Goal: Task Accomplishment & Management: Use online tool/utility

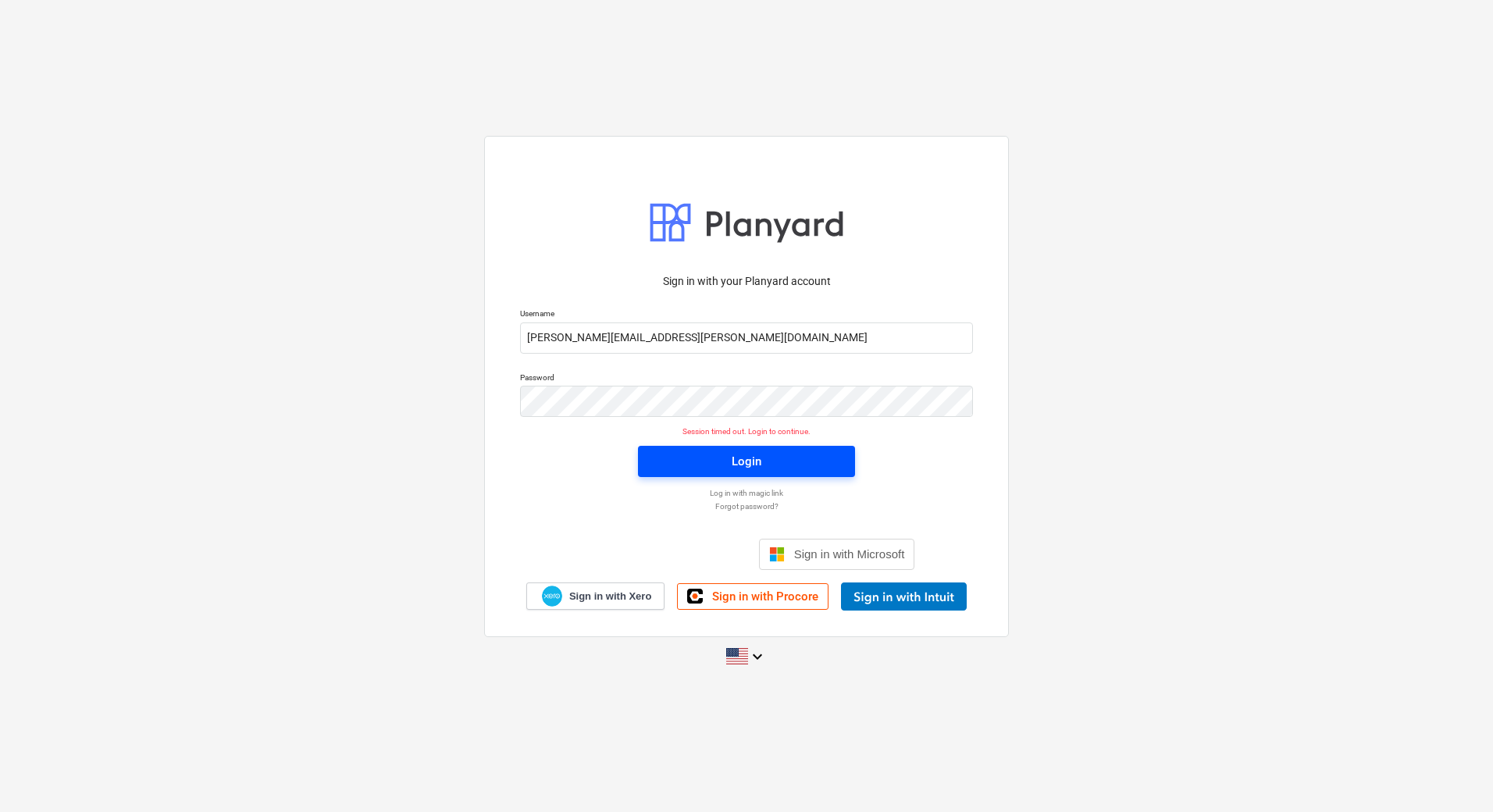
click at [743, 465] on div "Login" at bounding box center [746, 462] width 30 height 21
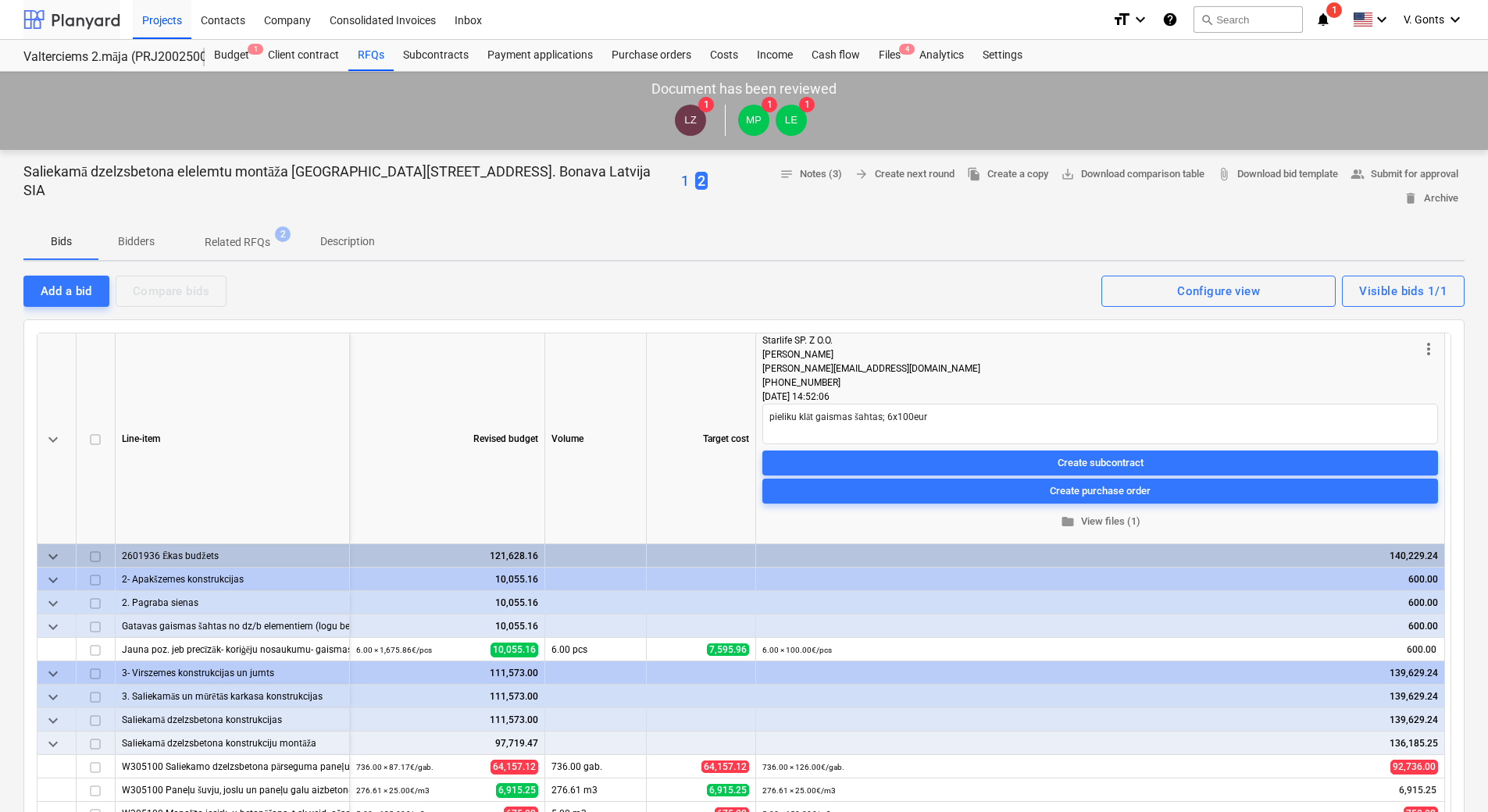
click at [74, 19] on div at bounding box center [71, 19] width 97 height 39
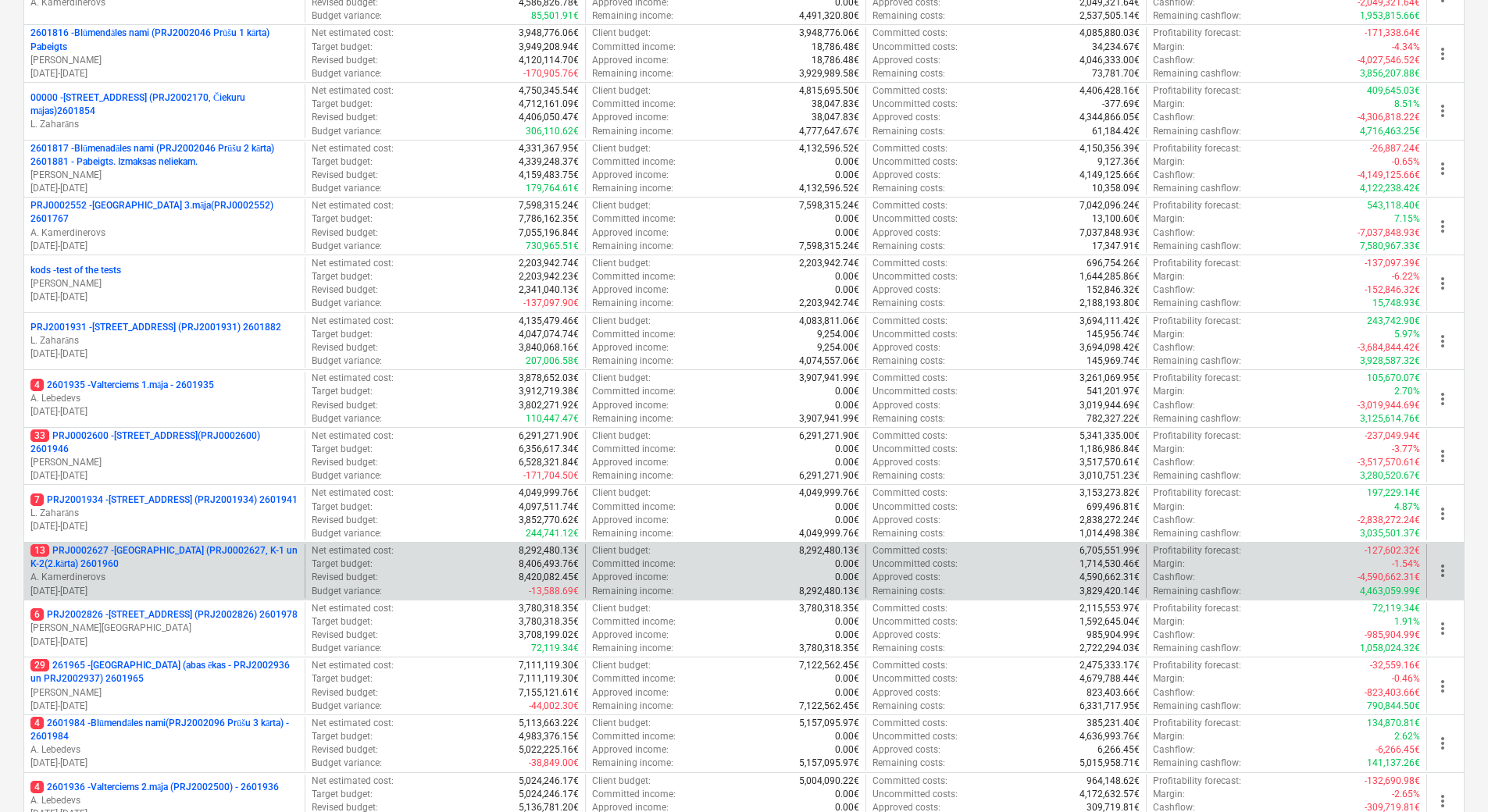
scroll to position [619, 0]
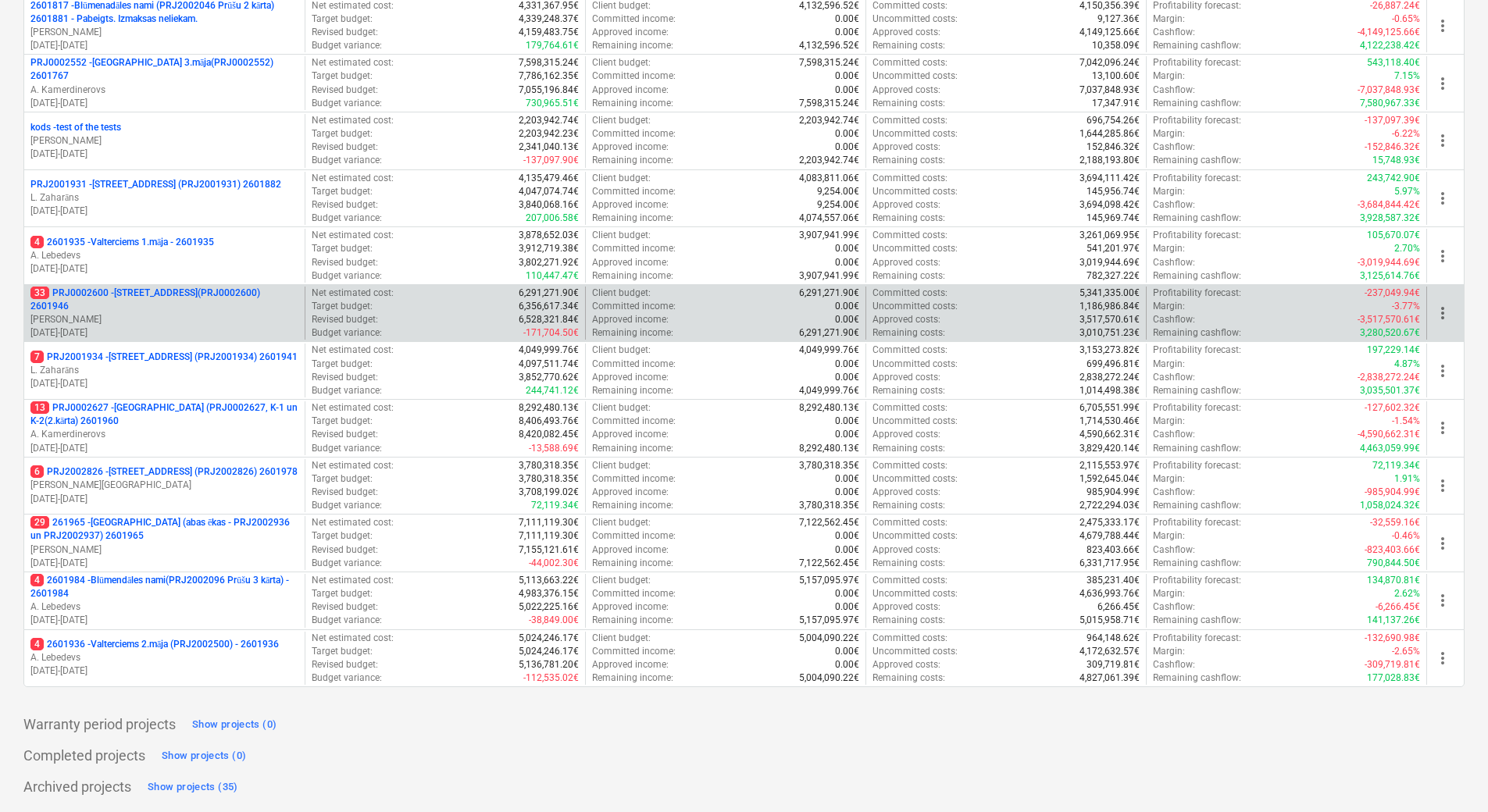
click at [173, 309] on p "33 PRJ0002600 - [STREET_ADDRESS](PRJ0002600) 2601946" at bounding box center [164, 300] width 268 height 27
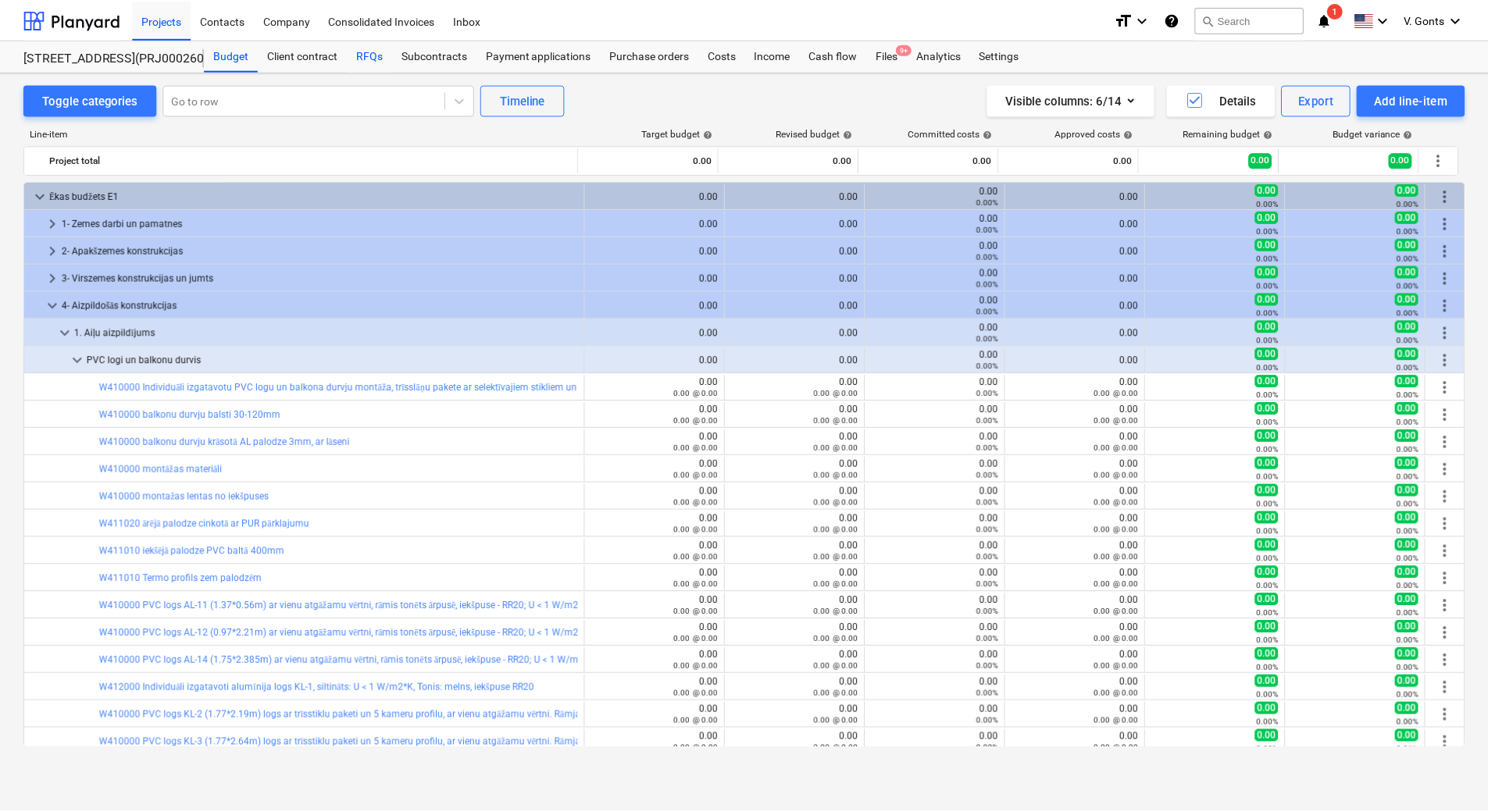
scroll to position [156, 0]
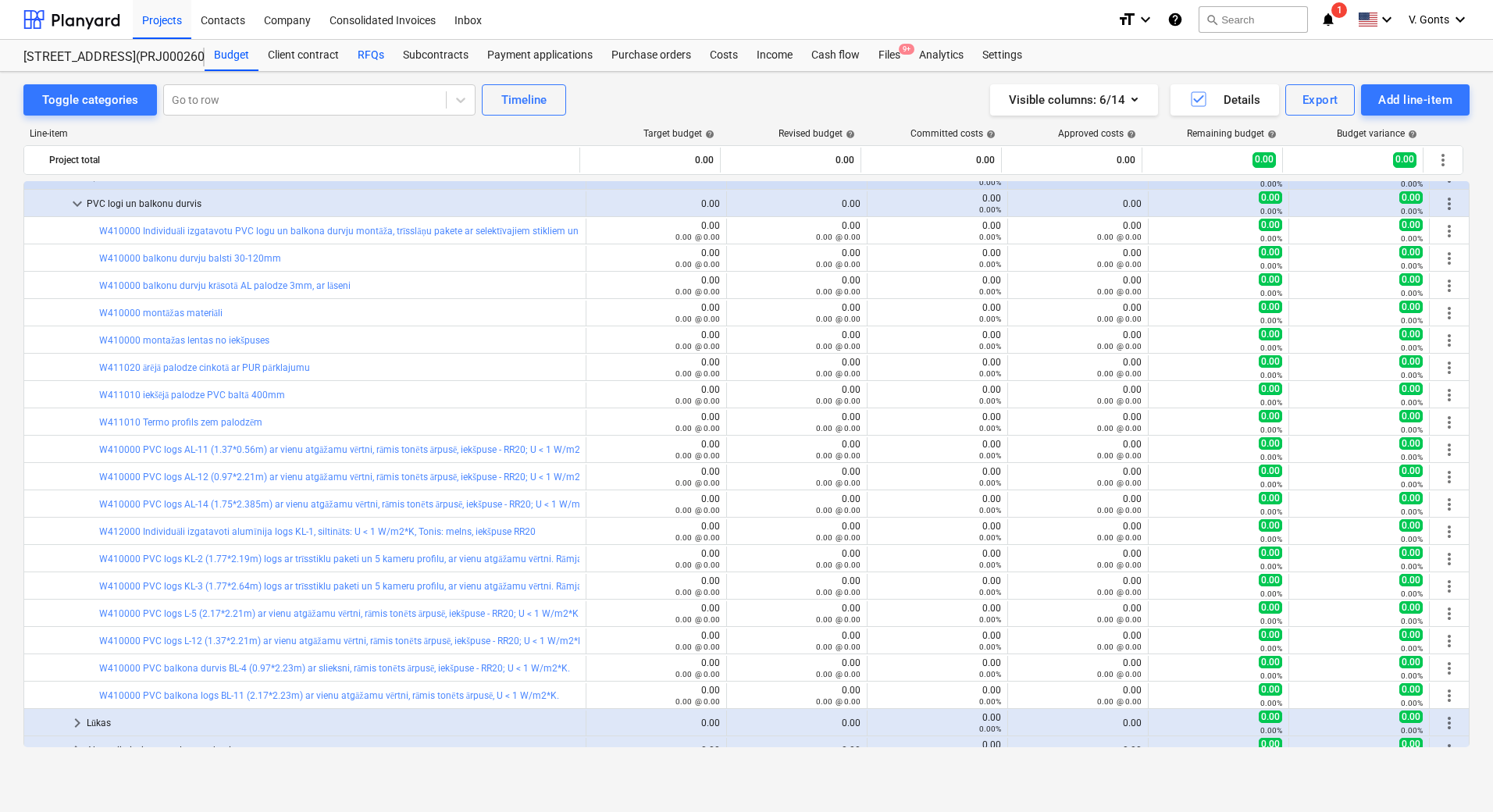
click at [366, 47] on div "RFQs" at bounding box center [371, 55] width 46 height 31
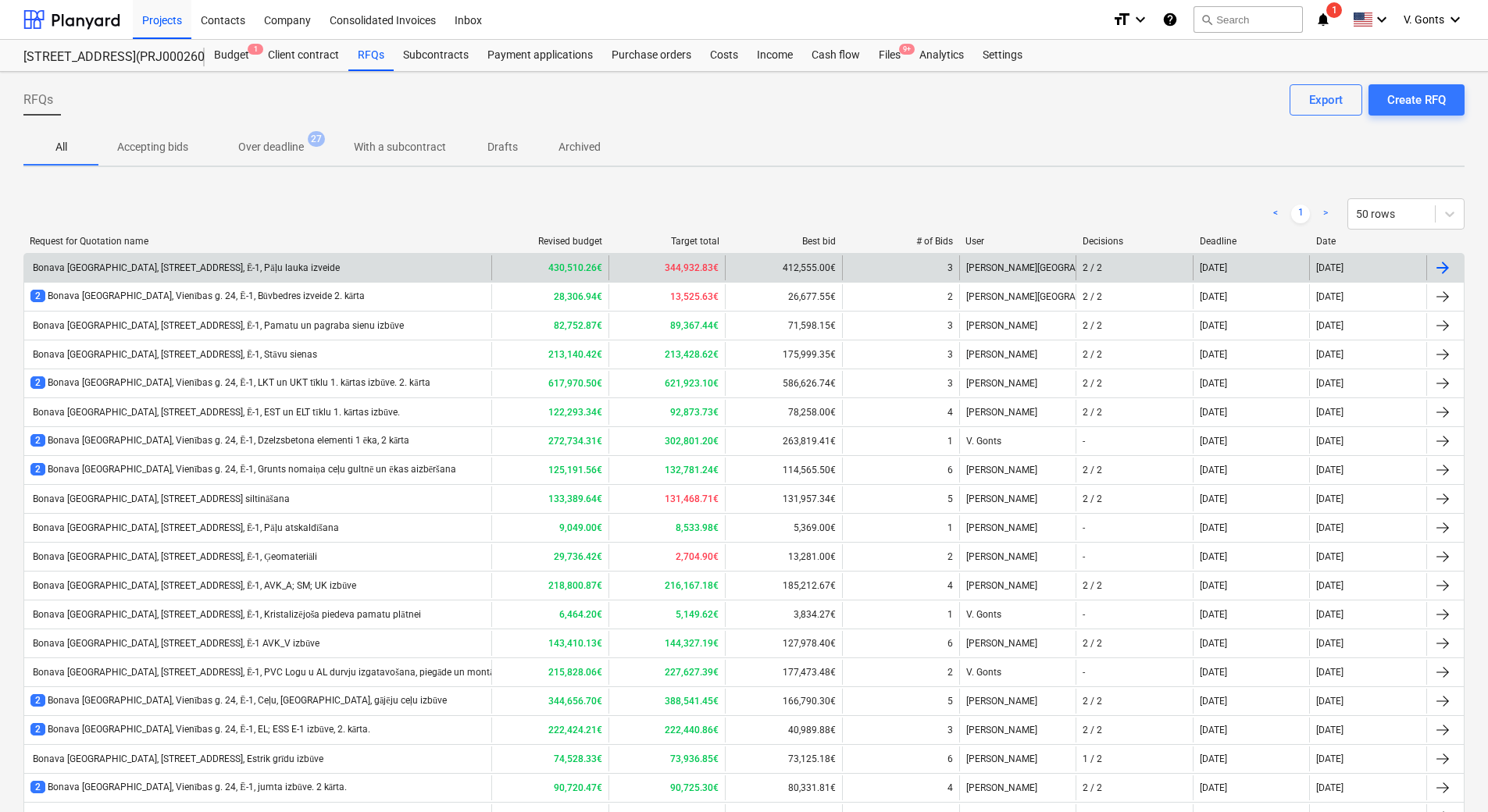
click at [243, 267] on div "Bonava [GEOGRAPHIC_DATA], [STREET_ADDRESS], Ē-1, Pāļu lauka izveide" at bounding box center [185, 269] width 309 height 12
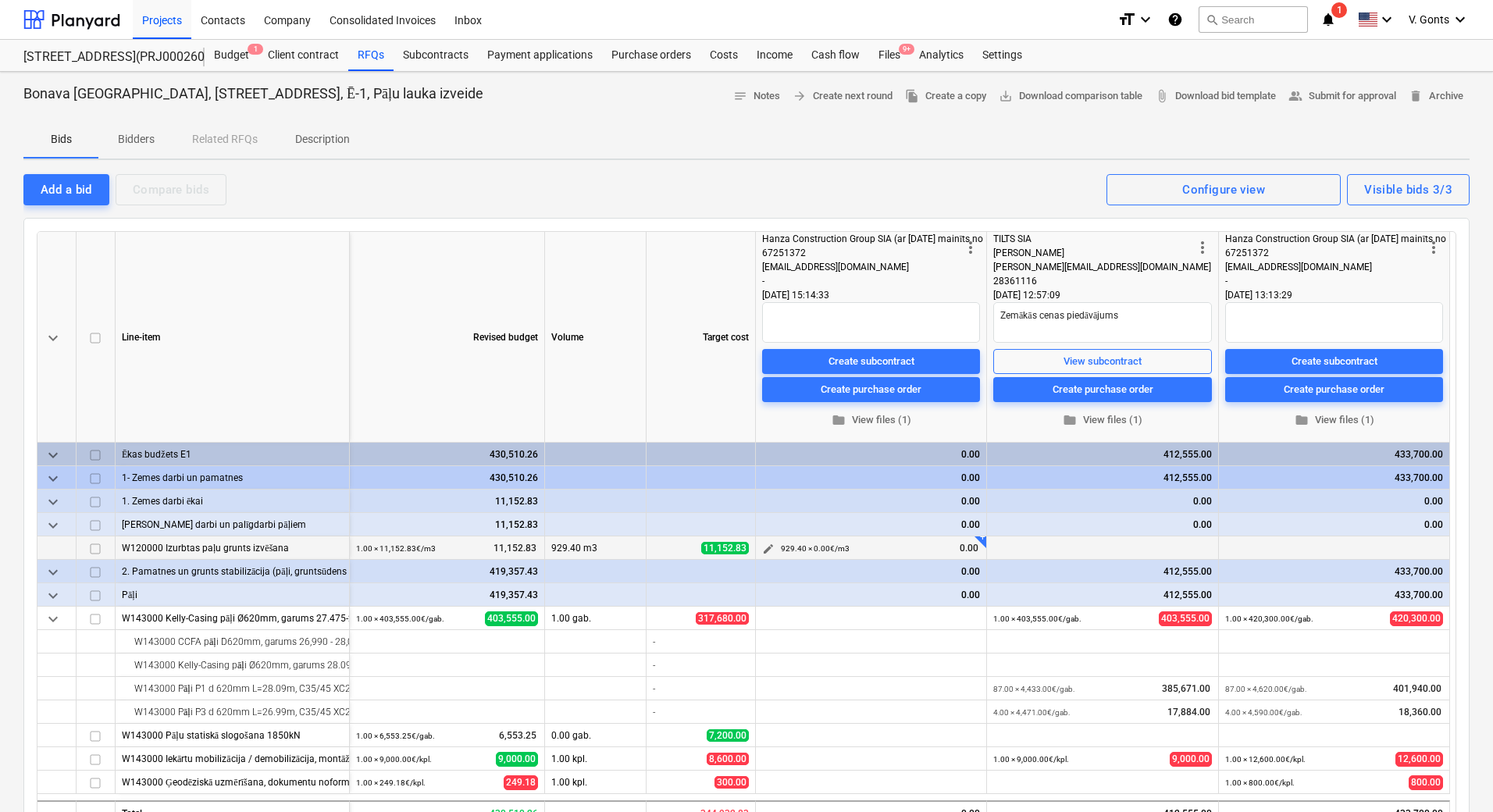
type textarea "x"
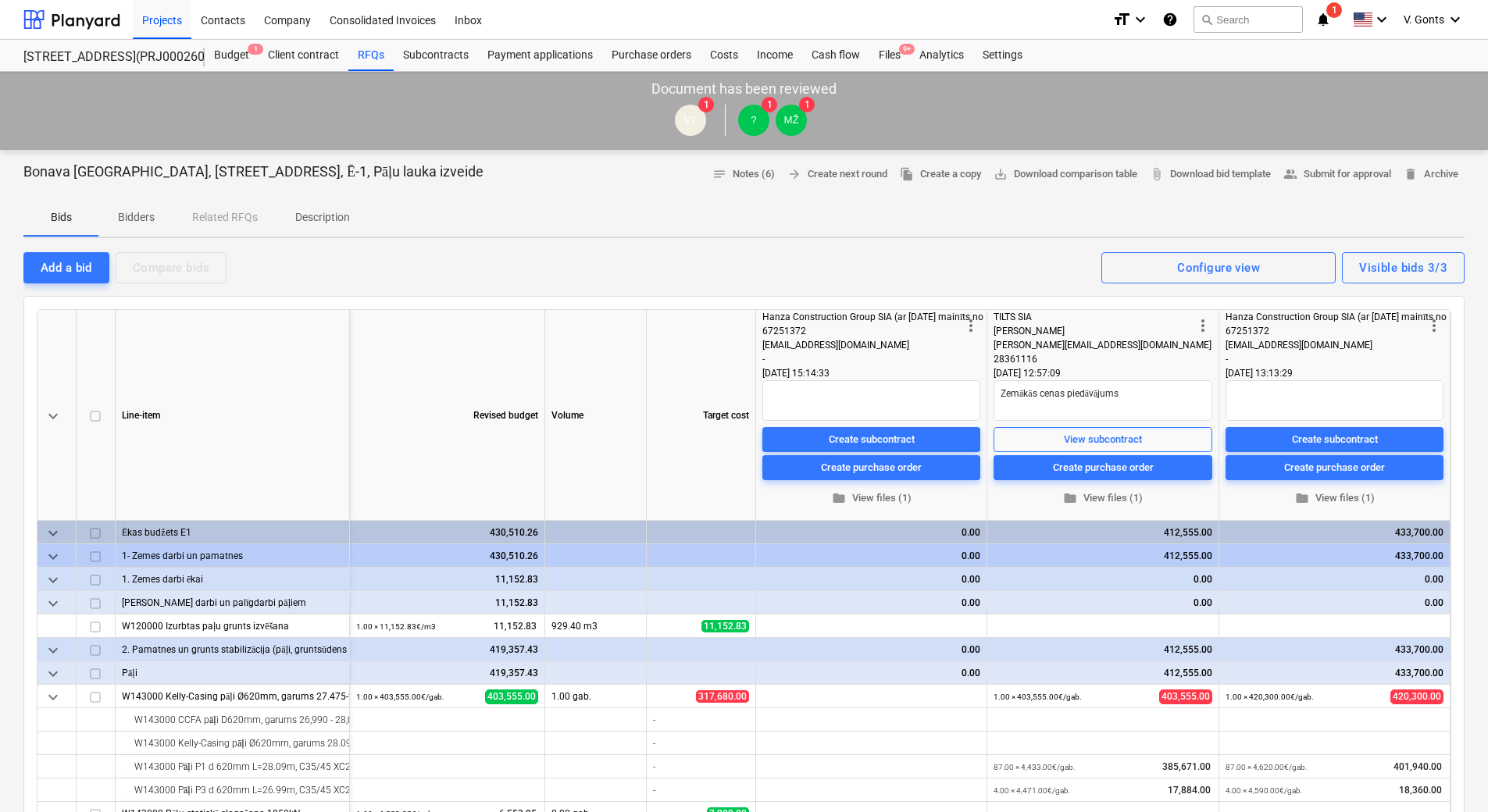
click at [143, 221] on p "Bidders" at bounding box center [136, 217] width 38 height 16
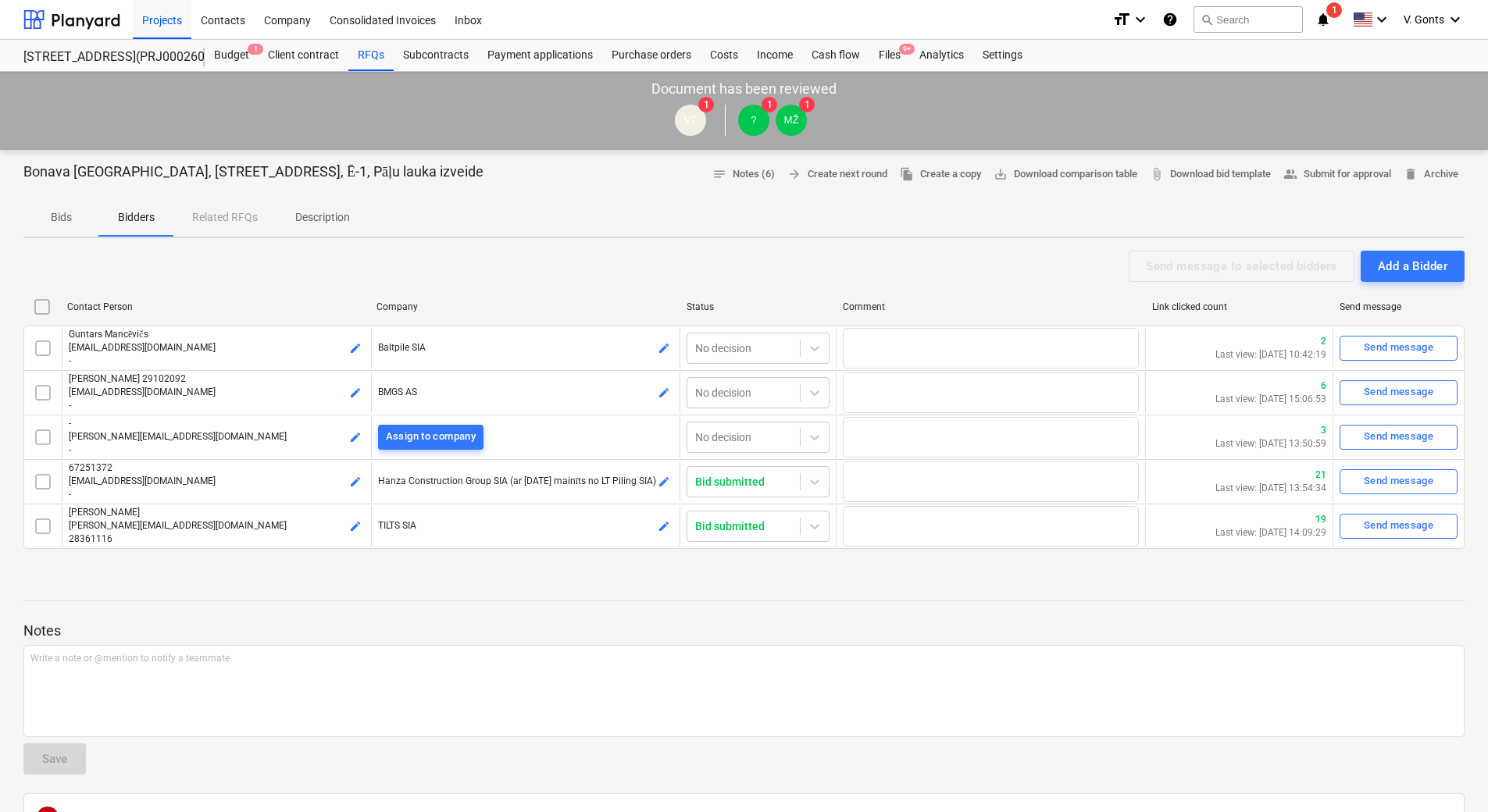
click at [319, 212] on p "Description" at bounding box center [323, 217] width 55 height 16
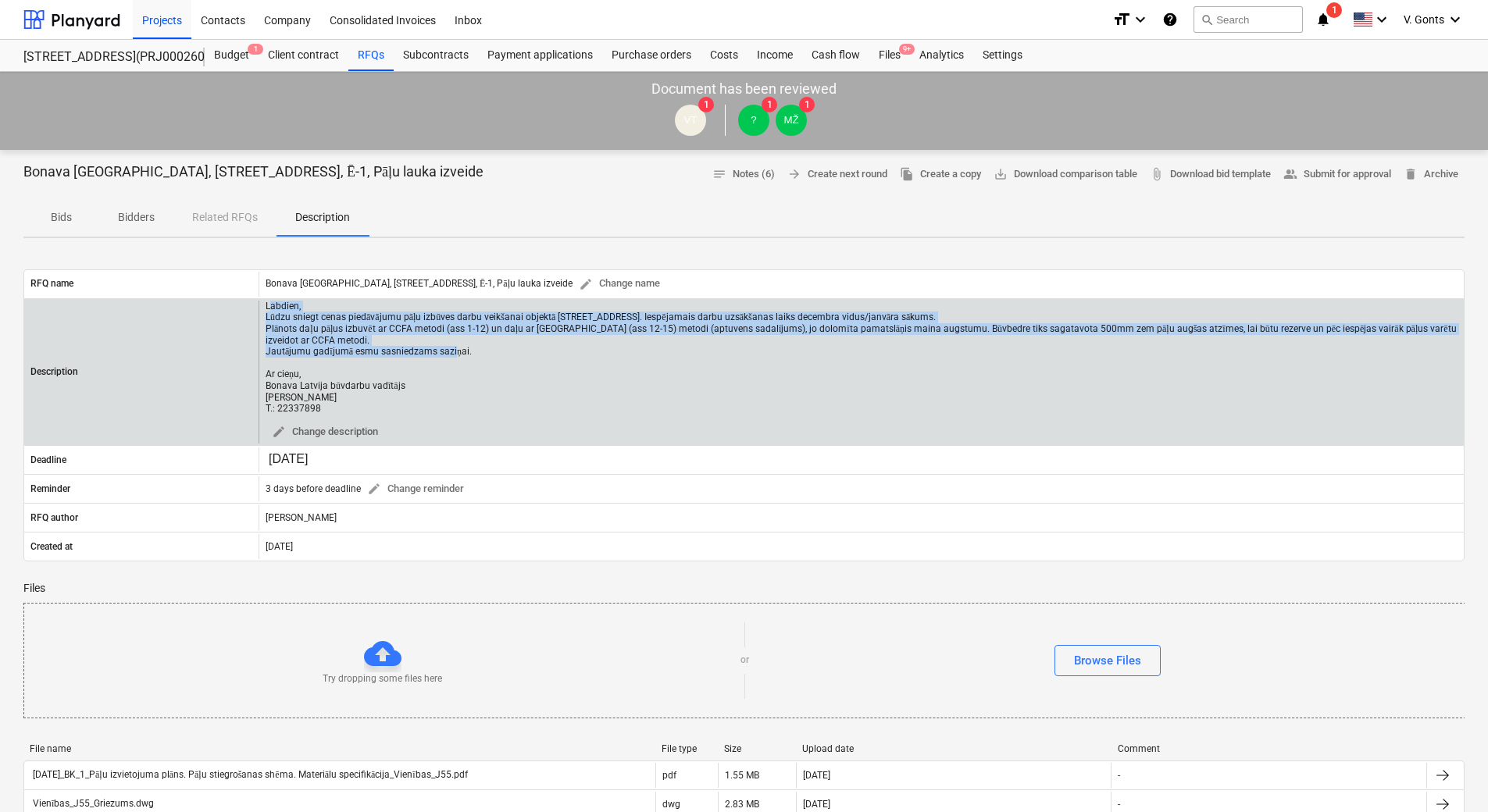
drag, startPoint x: 271, startPoint y: 306, endPoint x: 527, endPoint y: 348, distance: 259.4
click at [527, 348] on div "Labdien, Lūdzu sniegt cenas piedāvājumu pāļu izbūves darbu veikšanai objektā [S…" at bounding box center [861, 357] width 1192 height 113
copy div "abdien, Lūdzu sniegt cenas piedāvājumu pāļu izbūves darbu veikšanai objektā Vie…"
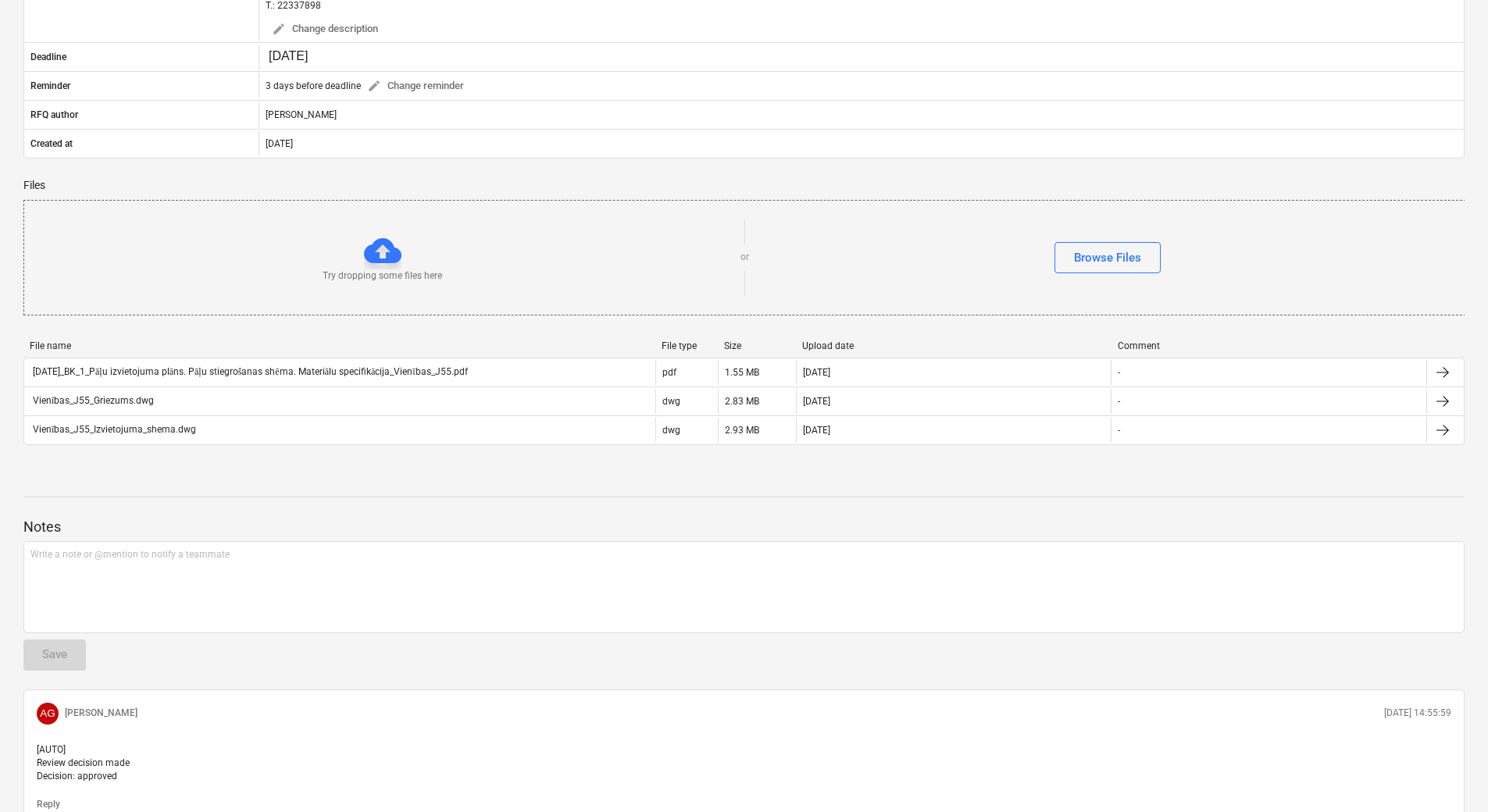
scroll to position [391, 0]
